Goal: Task Accomplishment & Management: Use online tool/utility

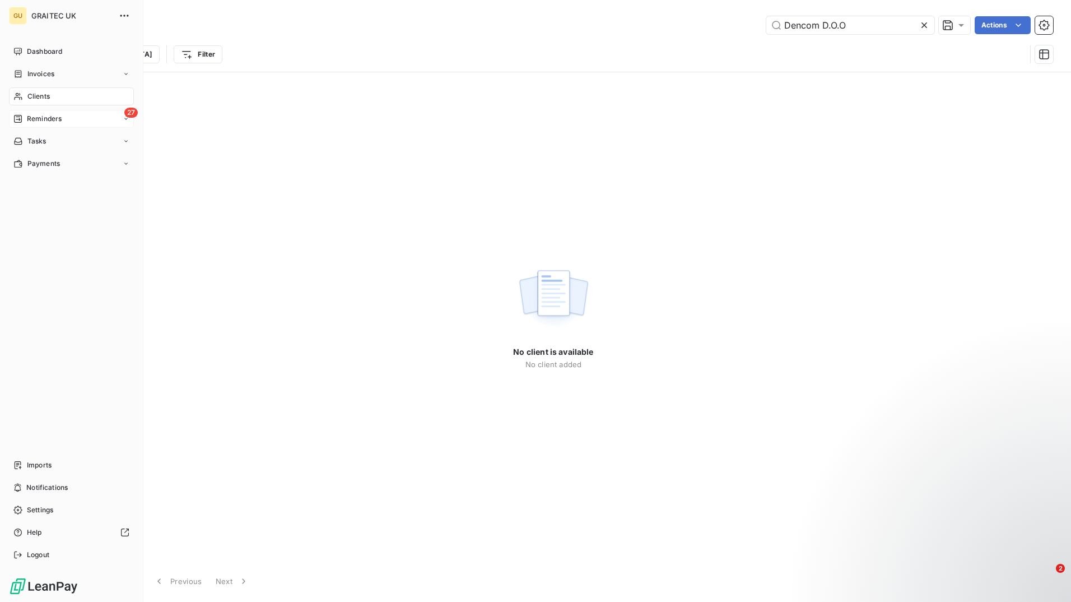
click at [55, 121] on span "Reminders" at bounding box center [44, 119] width 35 height 10
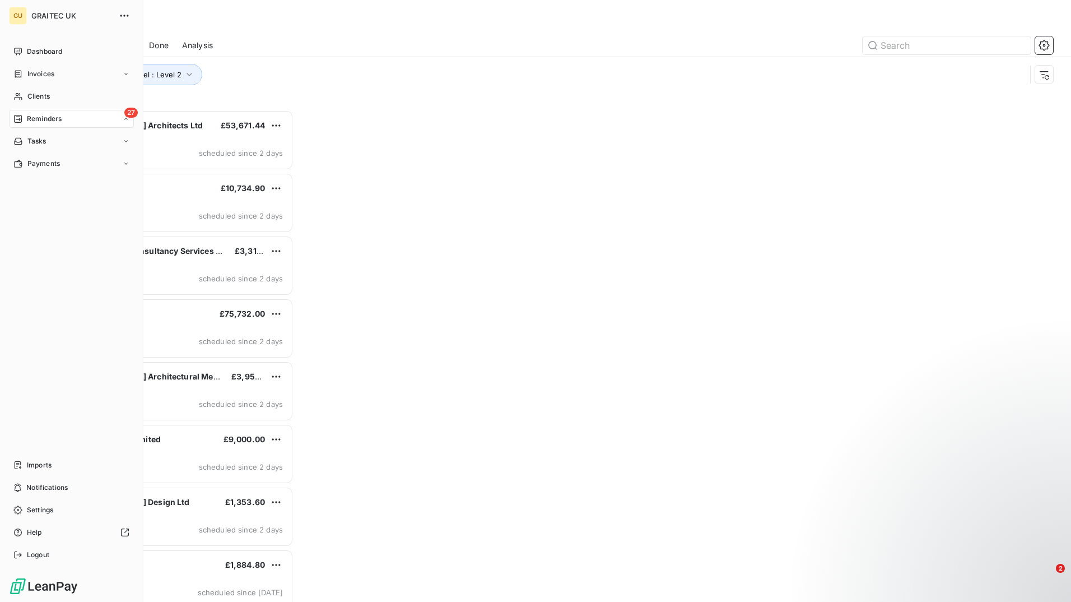
scroll to position [484, 231]
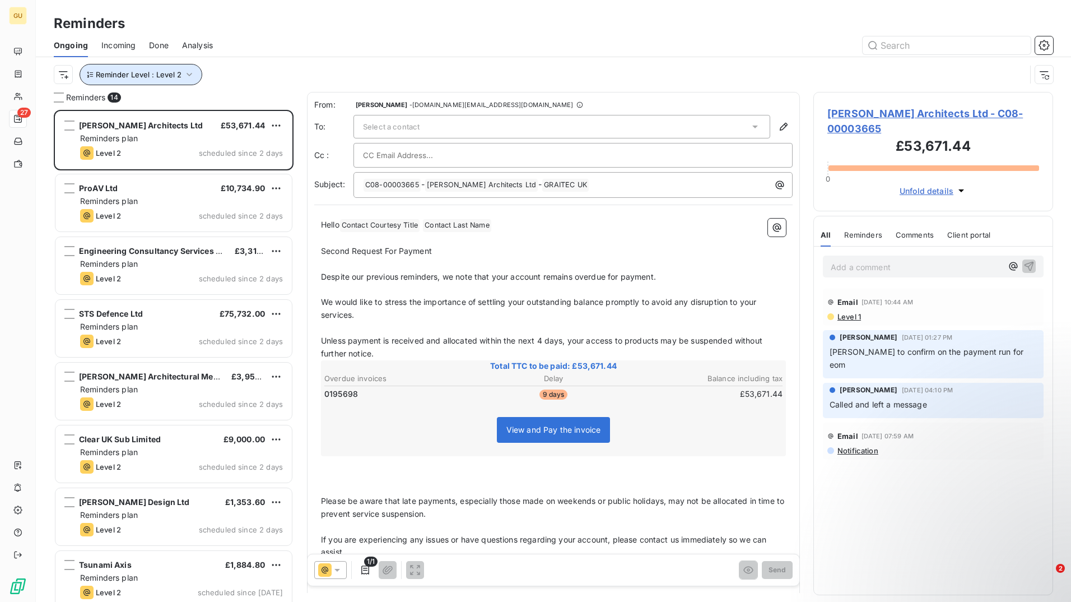
click at [180, 78] on button "Reminder Level : Level 2" at bounding box center [141, 74] width 123 height 21
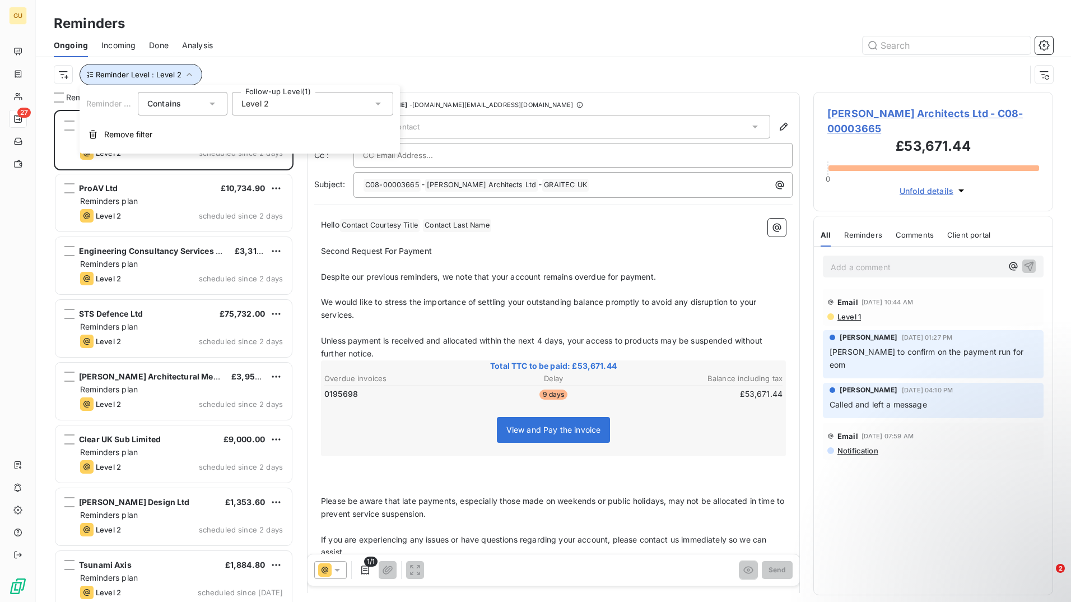
click at [180, 78] on button "Reminder Level : Level 2" at bounding box center [141, 74] width 123 height 21
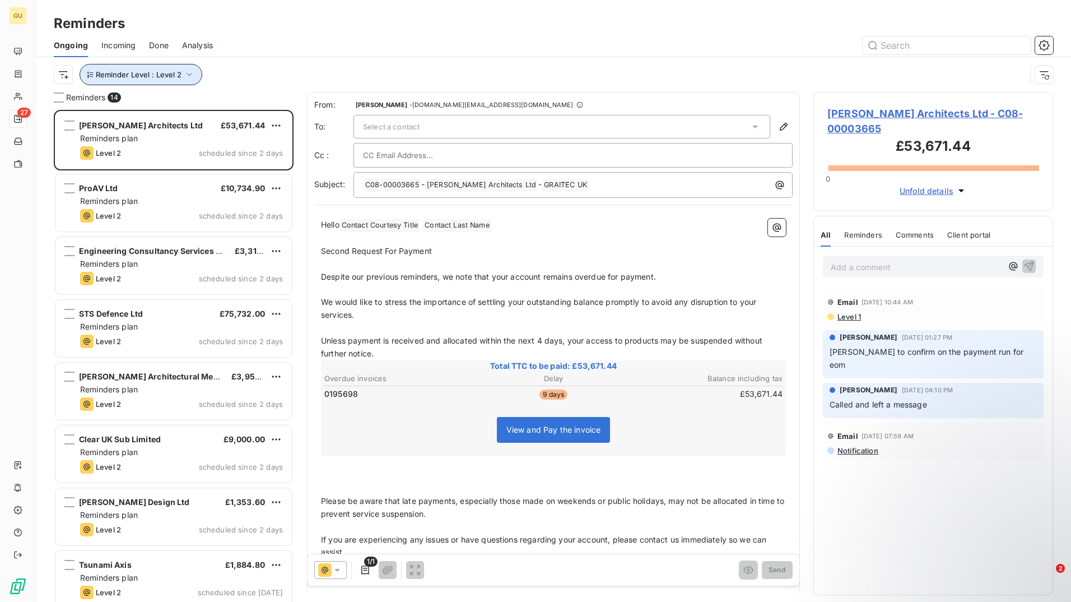
click at [189, 76] on icon "button" at bounding box center [189, 74] width 11 height 11
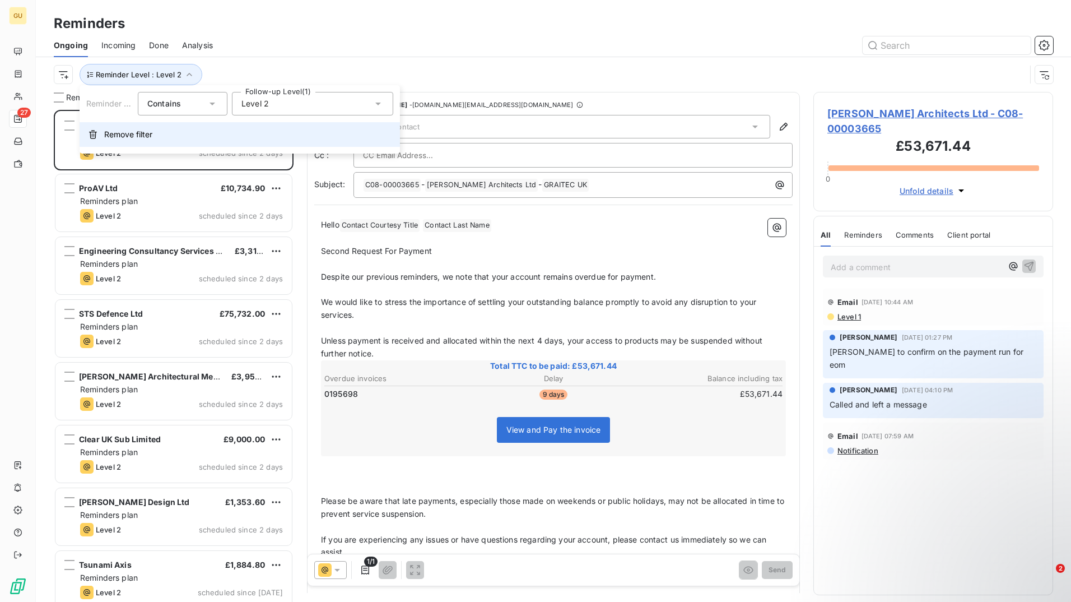
click at [216, 134] on button "Remove filter" at bounding box center [240, 134] width 321 height 25
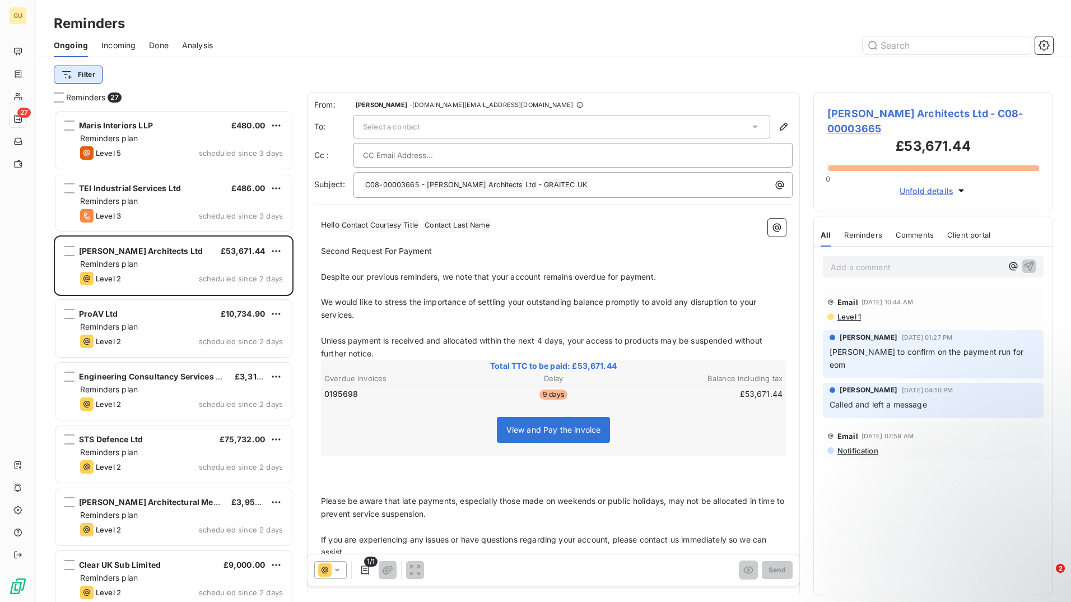
click at [91, 78] on html "GU 27 Reminders Ongoing Incoming Done Analysis Filter Reminders 27 Maris Interi…" at bounding box center [535, 301] width 1071 height 602
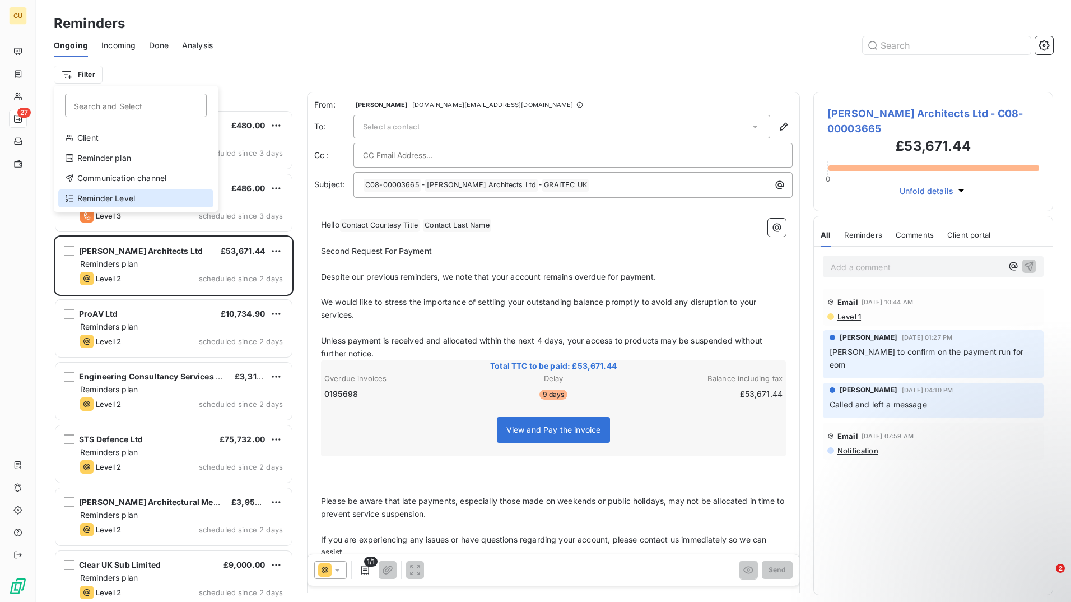
click at [178, 196] on div "Reminder Level" at bounding box center [135, 198] width 155 height 18
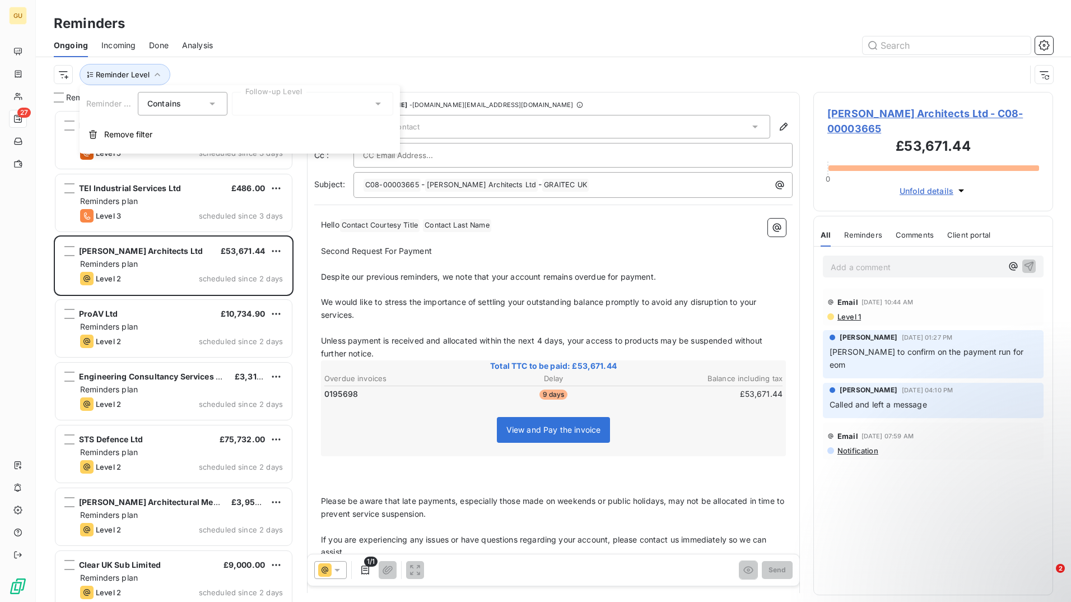
click at [210, 108] on icon at bounding box center [212, 103] width 11 height 11
click at [318, 110] on div at bounding box center [312, 104] width 161 height 24
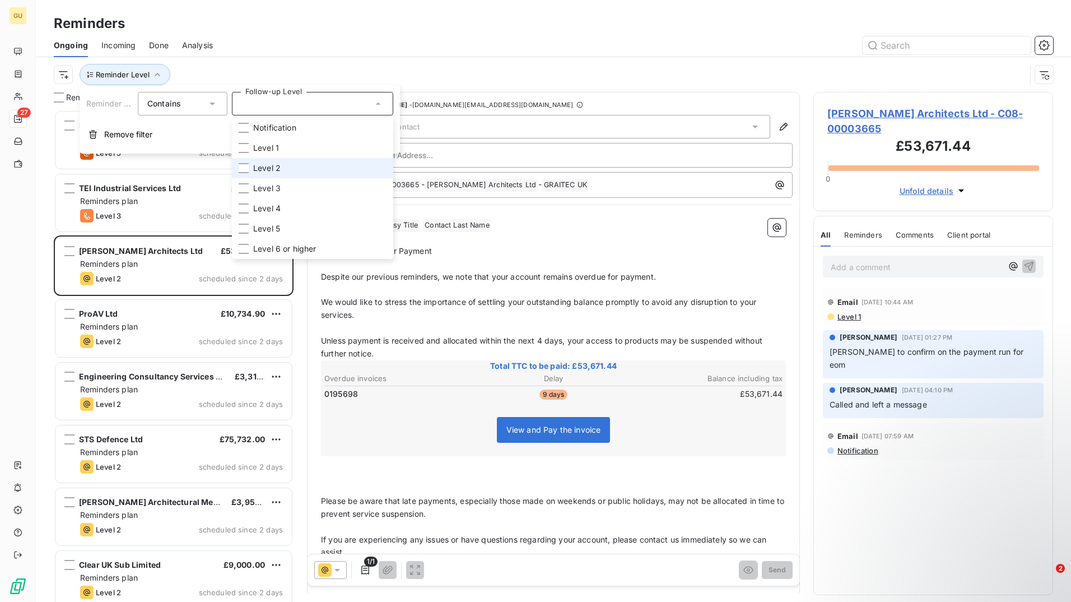
click at [355, 164] on li "Level 2" at bounding box center [312, 168] width 161 height 20
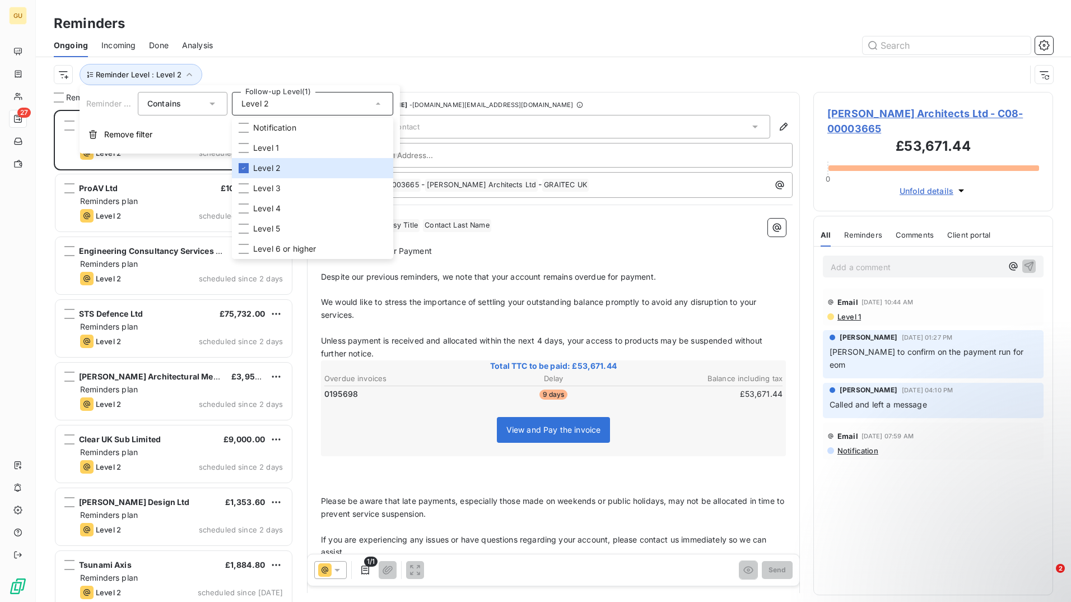
click at [421, 39] on div at bounding box center [639, 45] width 827 height 18
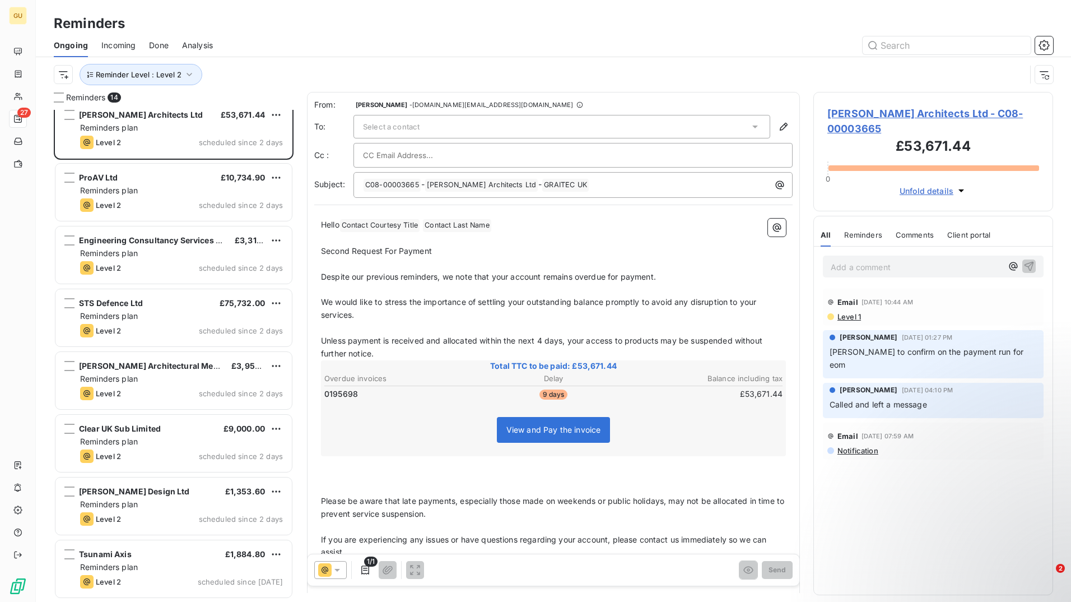
scroll to position [0, 0]
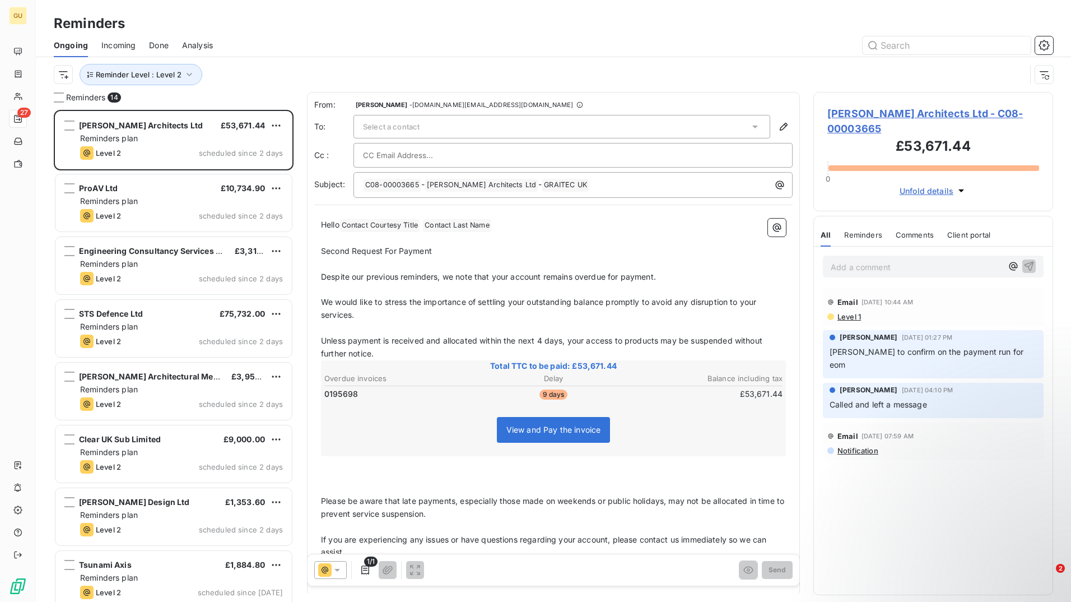
click at [596, 51] on div at bounding box center [639, 45] width 827 height 18
